Goal: Task Accomplishment & Management: Complete application form

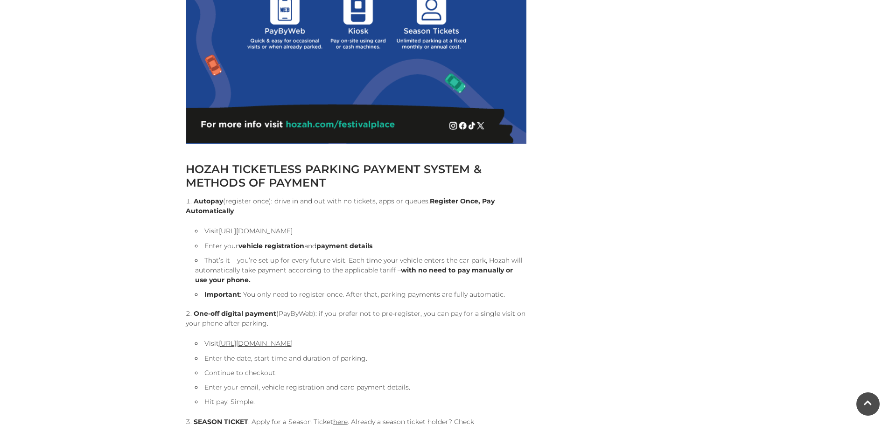
scroll to position [980, 0]
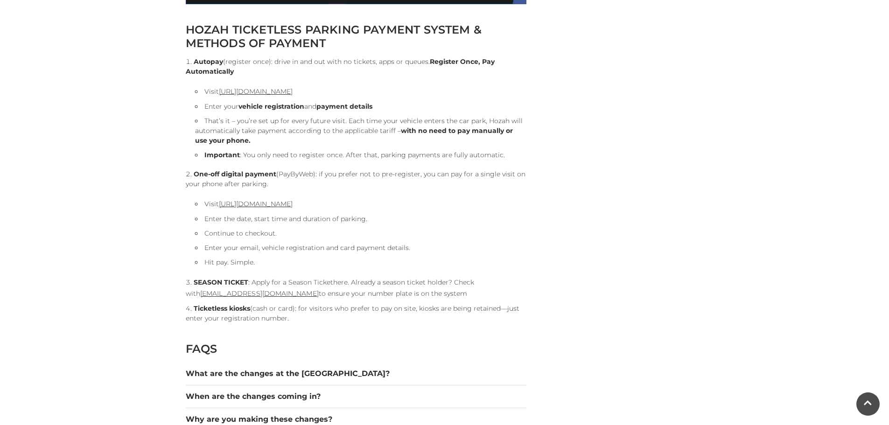
click at [341, 283] on link "here" at bounding box center [340, 282] width 14 height 8
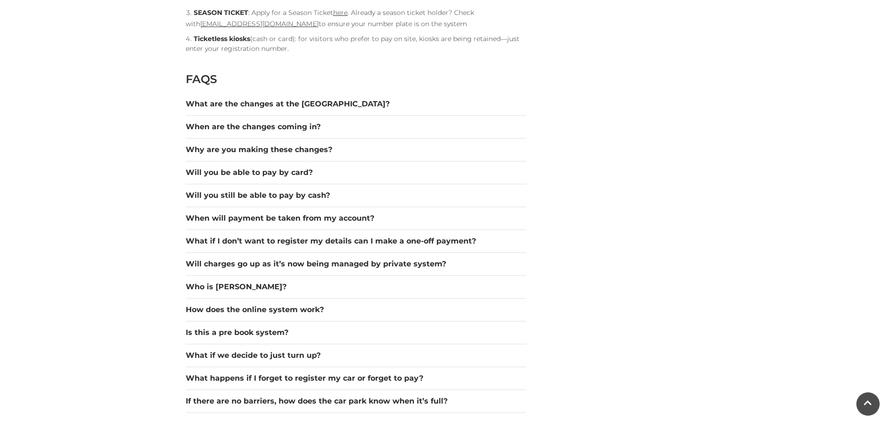
scroll to position [1400, 0]
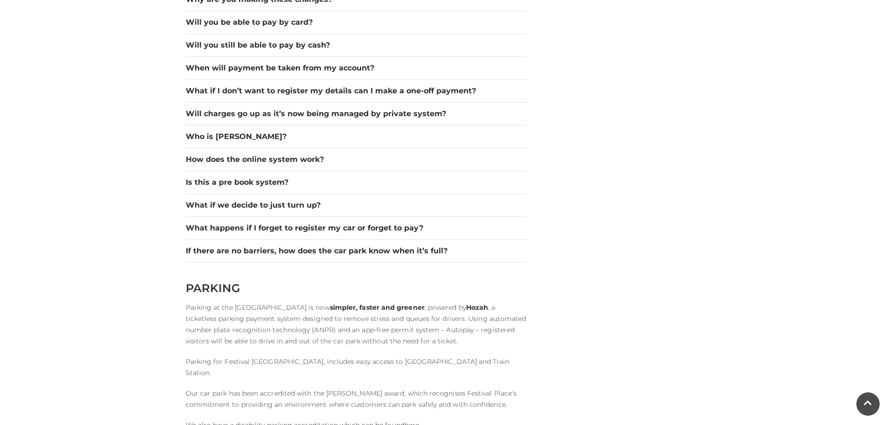
drag, startPoint x: 175, startPoint y: 55, endPoint x: 59, endPoint y: 99, distance: 123.5
click at [214, 137] on button "Who is [PERSON_NAME]?" at bounding box center [356, 136] width 341 height 11
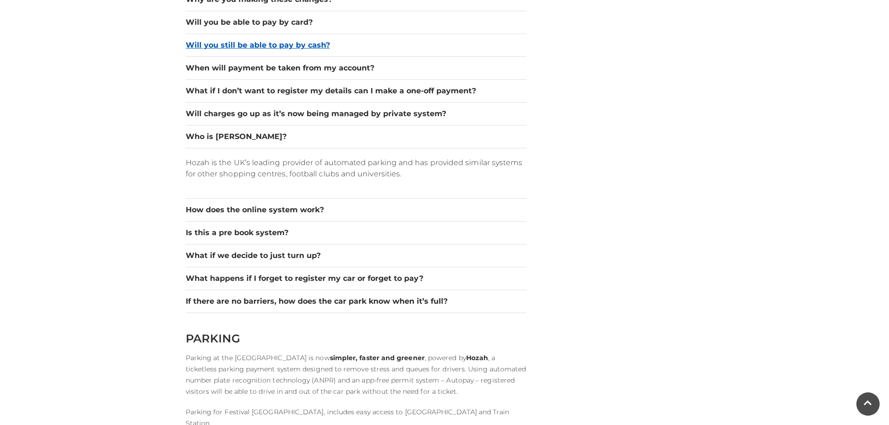
click at [248, 44] on button "Will you still be able to pay by cash?" at bounding box center [356, 45] width 341 height 11
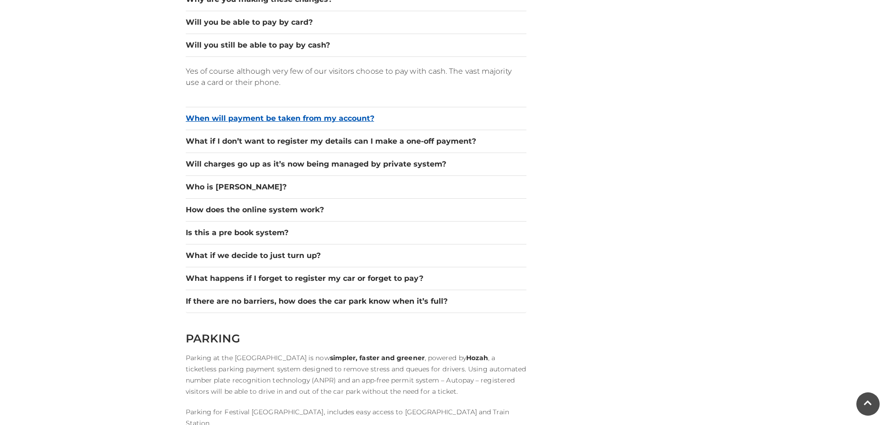
click at [235, 116] on button "When will payment be taken from my account?" at bounding box center [356, 118] width 341 height 11
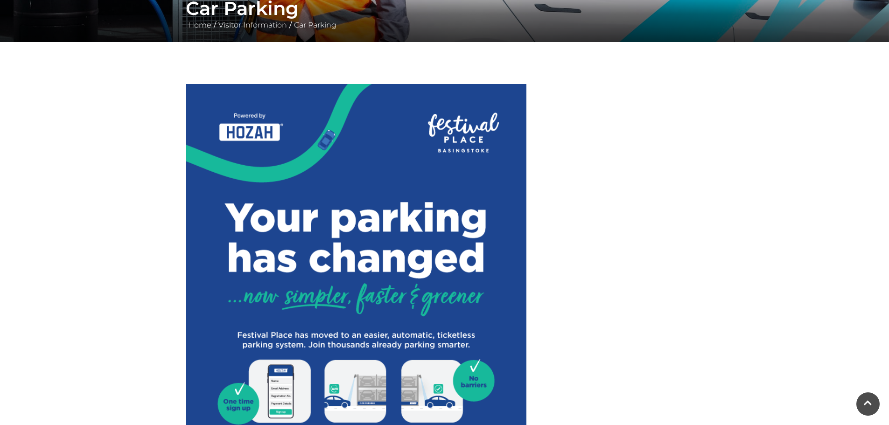
scroll to position [187, 0]
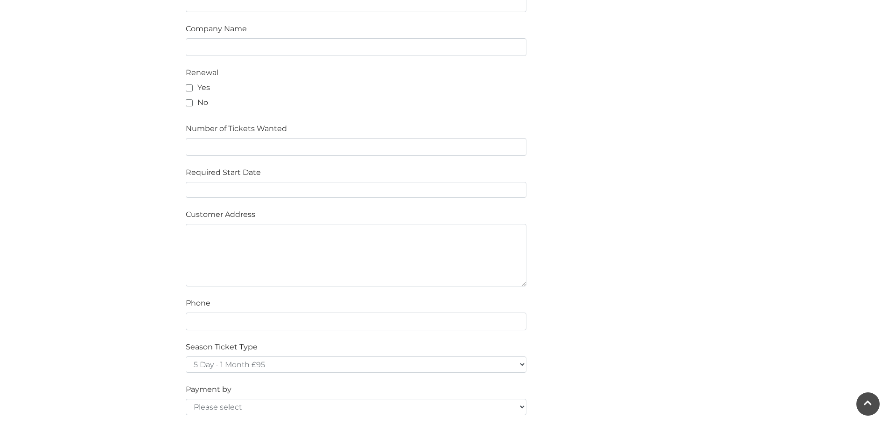
scroll to position [420, 0]
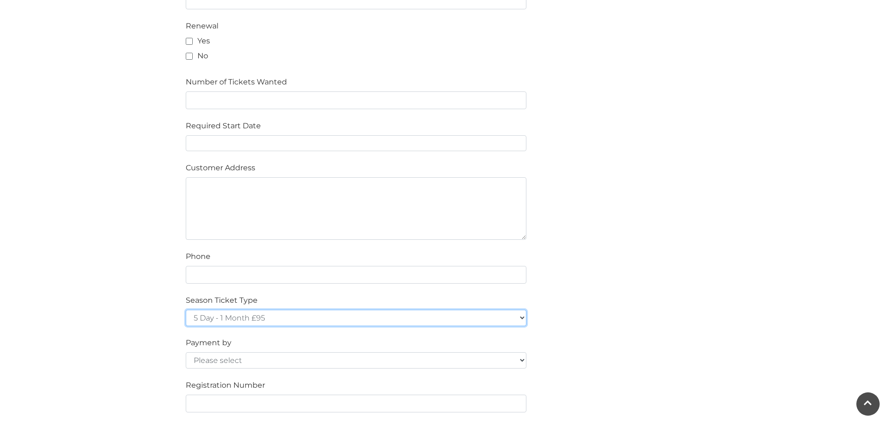
click at [385, 317] on select "5 Day - 1 Month £95 5 Day - 3 Months £270 (£90 a month standing order) 5 Day - …" at bounding box center [356, 318] width 341 height 16
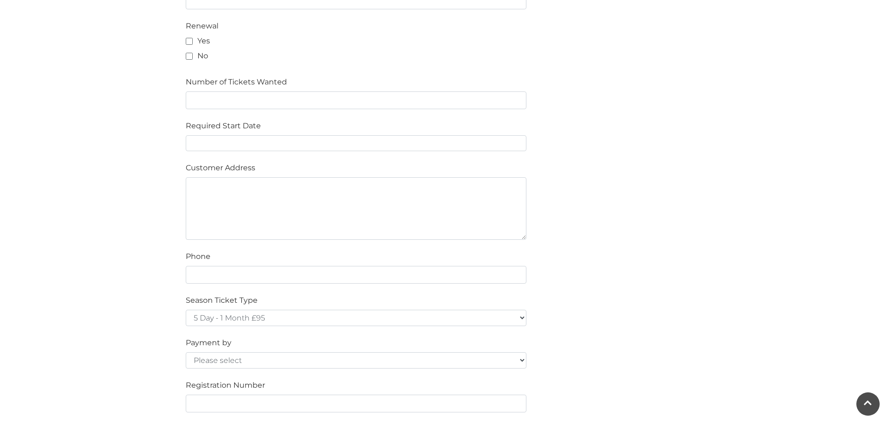
click at [570, 283] on div "Please fill in the below form to apply for a Festival Place Parking Season Tick…" at bounding box center [445, 256] width 532 height 803
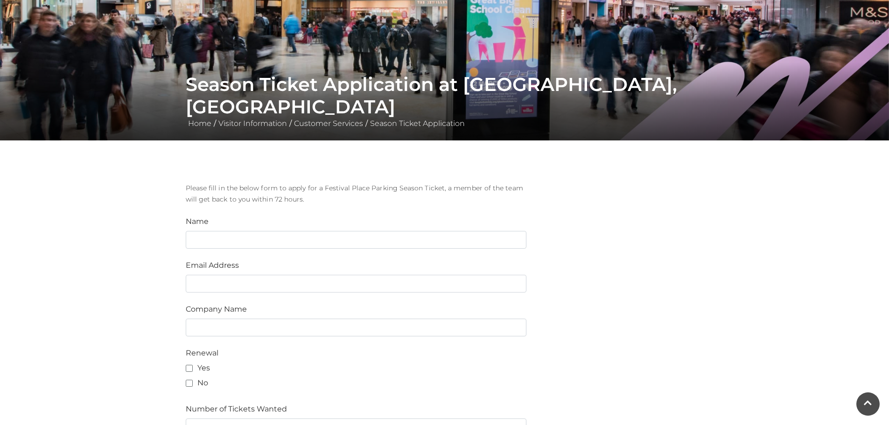
scroll to position [0, 0]
